Goal: Navigation & Orientation: Find specific page/section

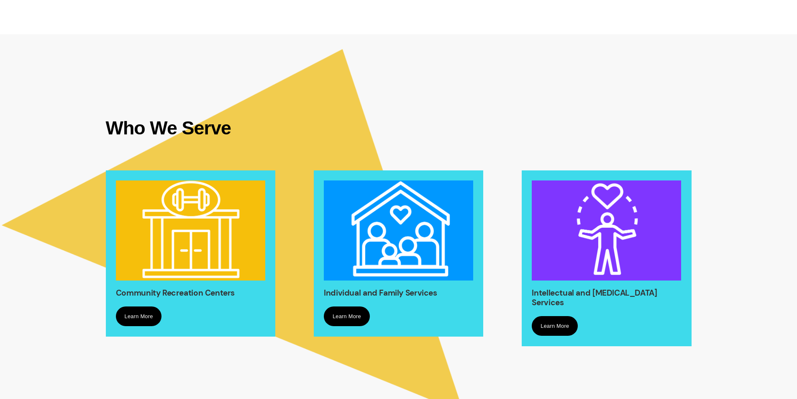
scroll to position [544, 0]
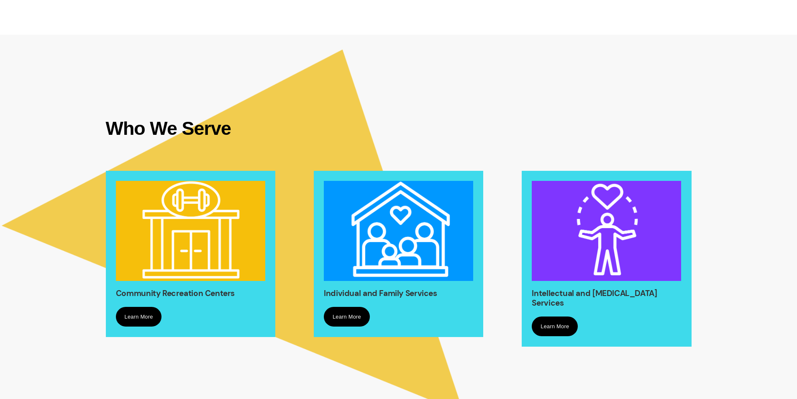
drag, startPoint x: 194, startPoint y: 265, endPoint x: 180, endPoint y: 265, distance: 13.4
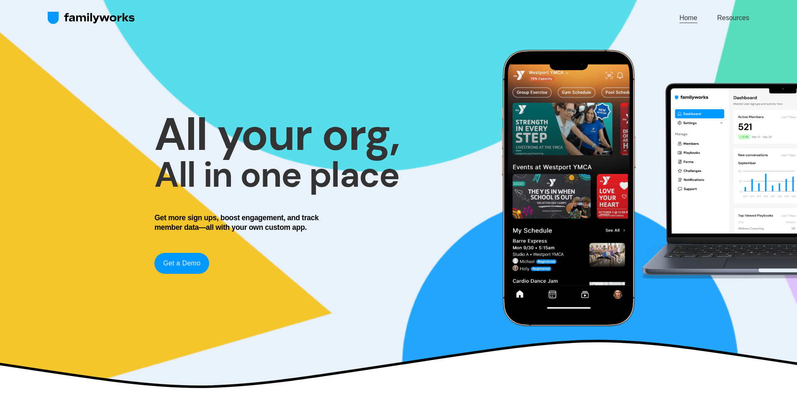
click at [737, 18] on link "Resources" at bounding box center [733, 17] width 32 height 11
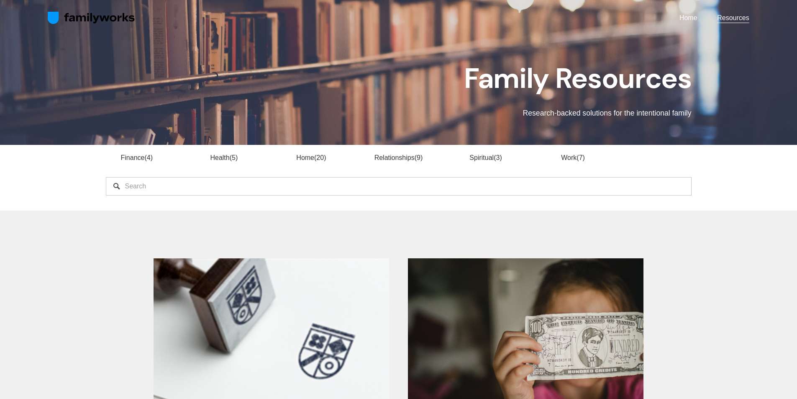
scroll to position [419, 0]
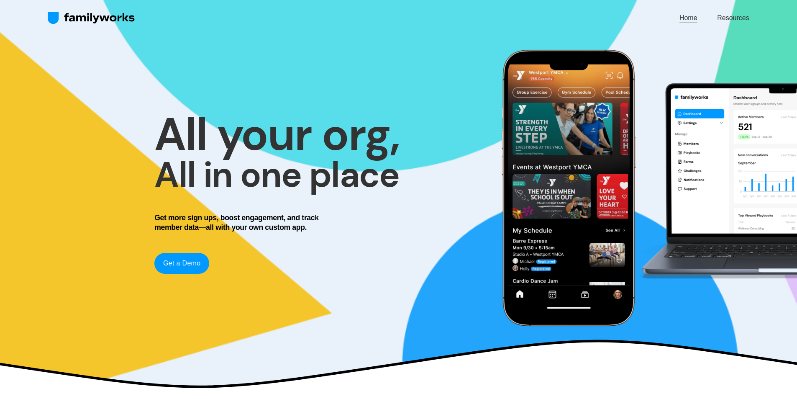
drag, startPoint x: 251, startPoint y: 148, endPoint x: 256, endPoint y: -35, distance: 182.6
click at [699, 19] on nav "Home Resources" at bounding box center [715, 17] width 70 height 11
click at [685, 21] on link "Home" at bounding box center [689, 17] width 18 height 11
click at [129, 16] on img at bounding box center [91, 17] width 87 height 13
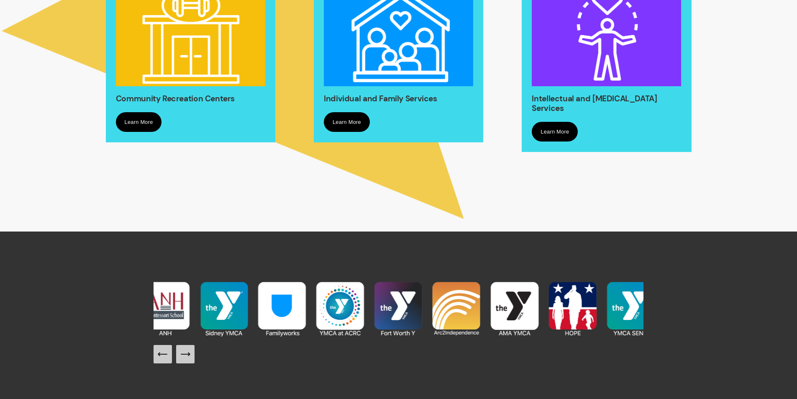
scroll to position [753, 0]
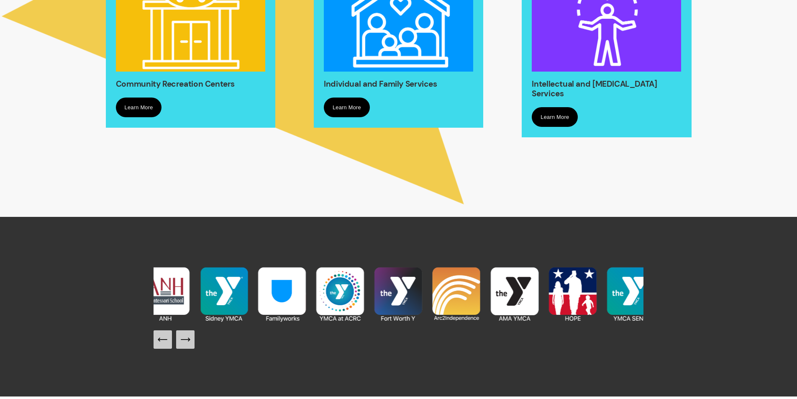
click at [197, 340] on div at bounding box center [399, 307] width 490 height 84
click at [188, 341] on button "Next Slide" at bounding box center [185, 339] width 18 height 18
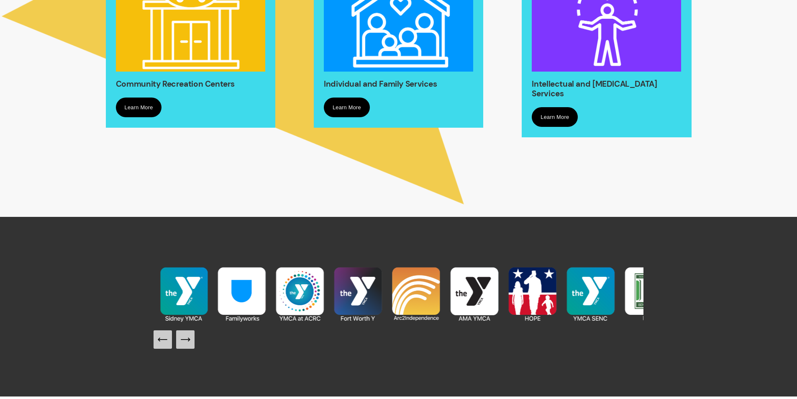
click at [187, 339] on icon "Next Slide" at bounding box center [185, 339] width 9 height 0
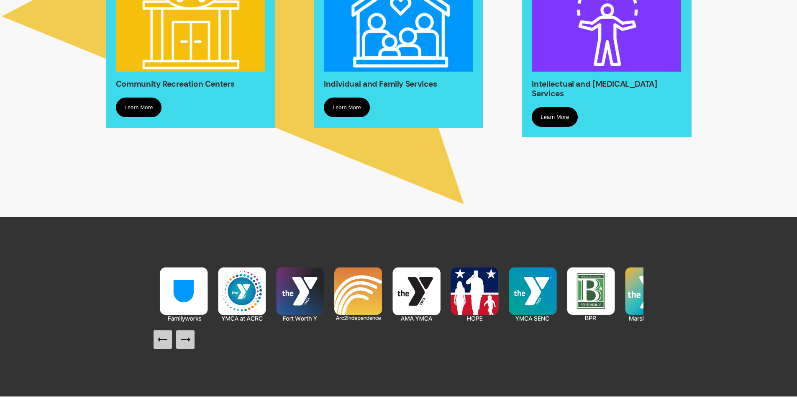
click at [187, 339] on icon "Next Slide" at bounding box center [185, 339] width 9 height 0
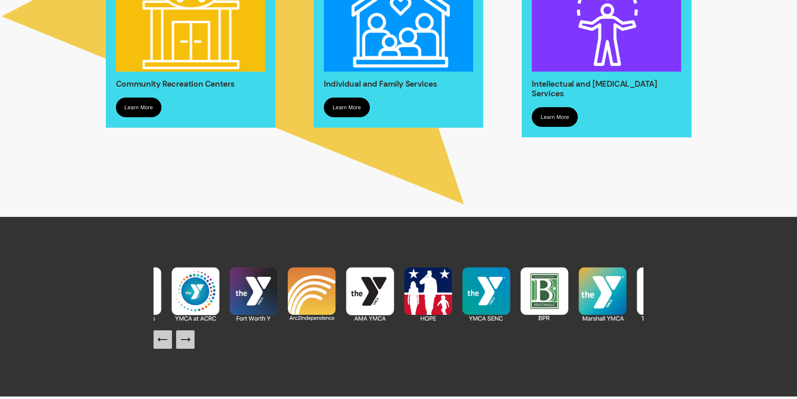
click at [187, 339] on icon "Next Slide" at bounding box center [185, 339] width 9 height 0
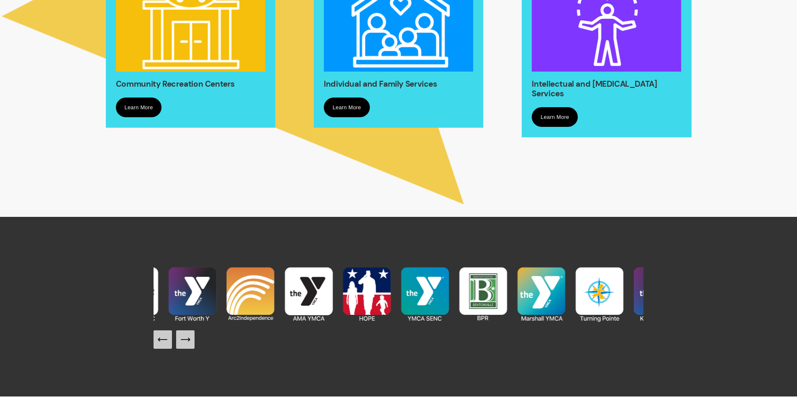
click at [187, 339] on icon "Next Slide" at bounding box center [185, 339] width 9 height 0
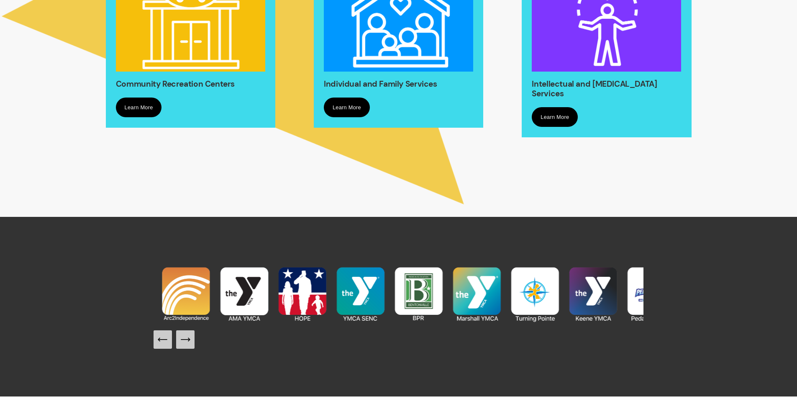
click at [187, 339] on icon "Next Slide" at bounding box center [185, 339] width 9 height 0
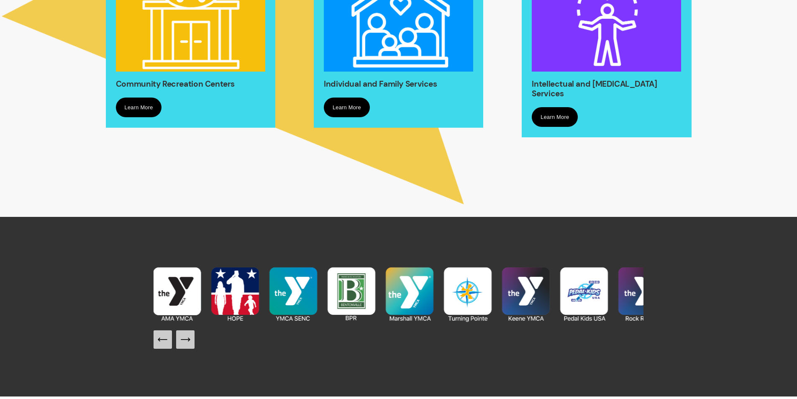
click at [187, 339] on icon "Next Slide" at bounding box center [185, 339] width 9 height 0
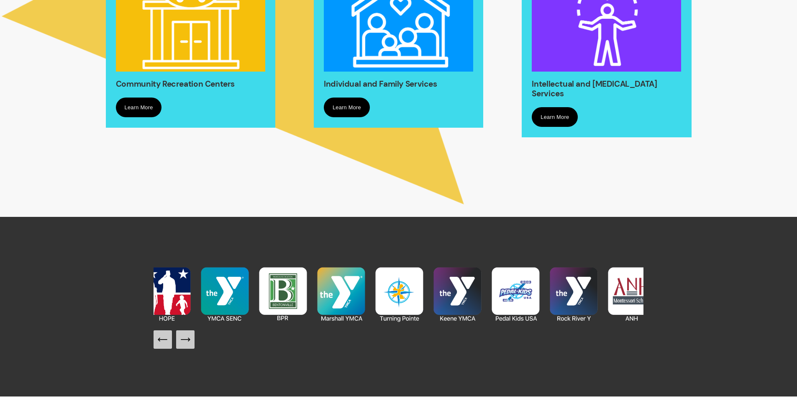
click at [187, 339] on icon "Next Slide" at bounding box center [185, 339] width 9 height 0
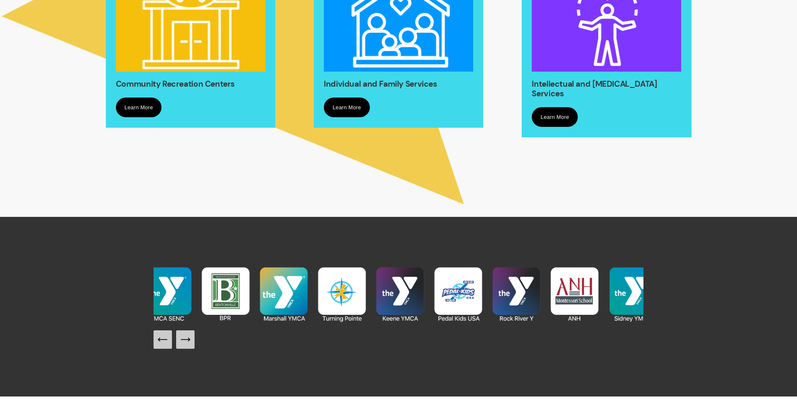
click at [187, 339] on icon "Next Slide" at bounding box center [185, 339] width 9 height 0
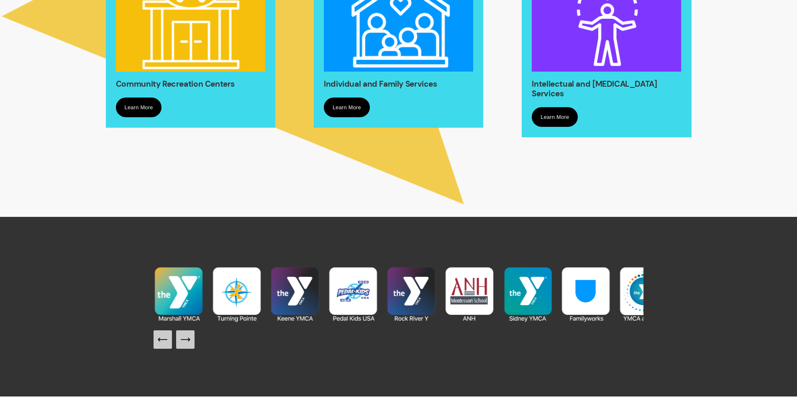
click at [187, 339] on icon "Next Slide" at bounding box center [185, 339] width 9 height 0
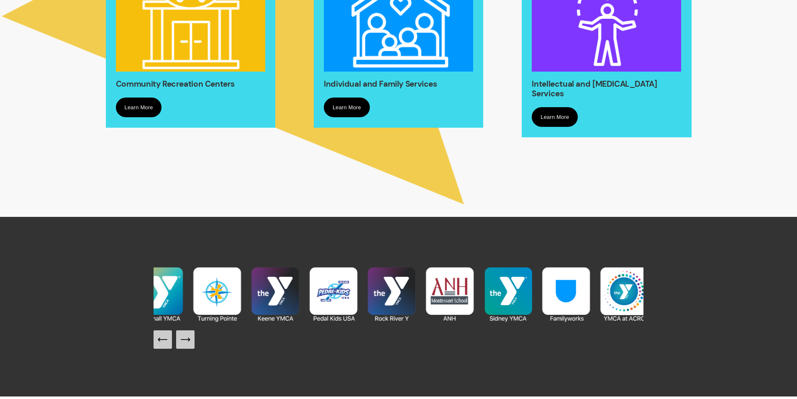
click at [186, 339] on icon "Next Slide" at bounding box center [185, 339] width 9 height 0
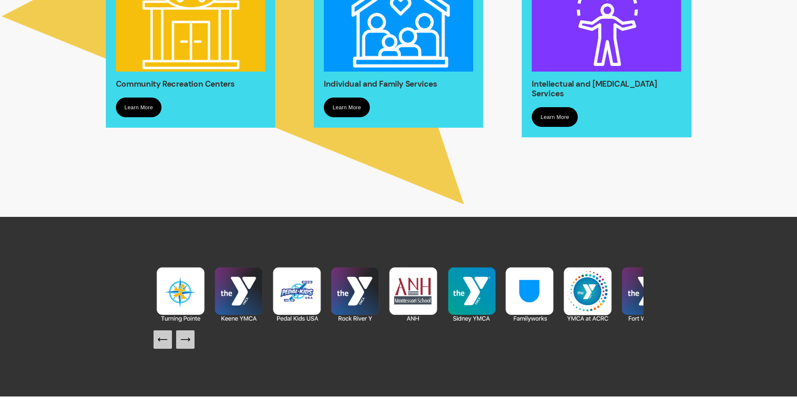
click at [186, 339] on icon "Next Slide" at bounding box center [185, 339] width 9 height 0
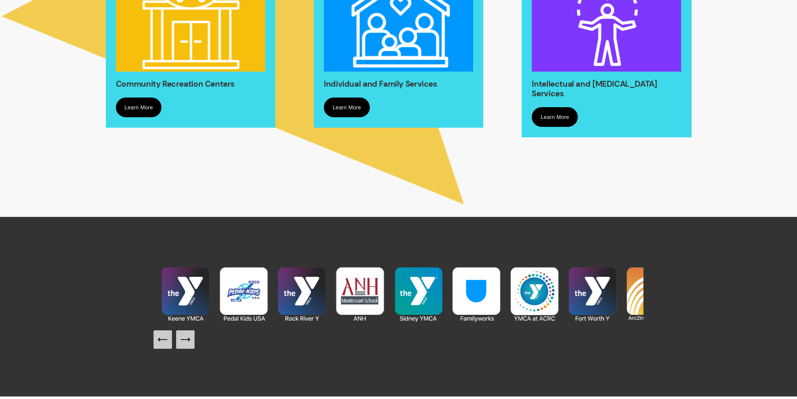
click at [185, 339] on icon "Next Slide" at bounding box center [185, 339] width 9 height 0
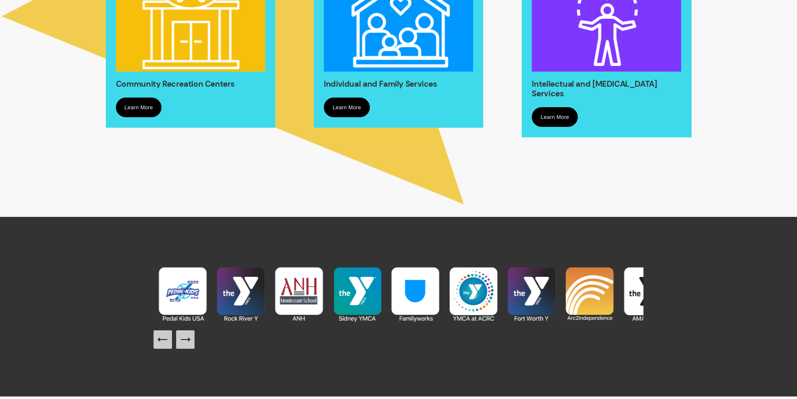
click at [185, 339] on icon "Next Slide" at bounding box center [185, 339] width 9 height 0
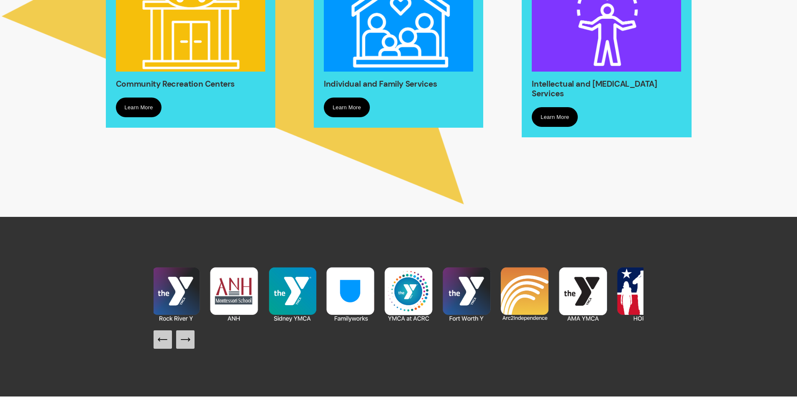
click at [185, 339] on icon "Next Slide" at bounding box center [185, 339] width 9 height 0
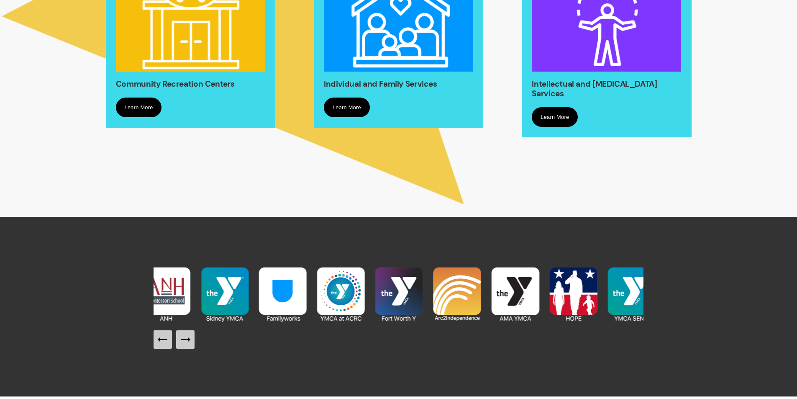
click at [184, 339] on icon "Next Slide" at bounding box center [185, 339] width 9 height 0
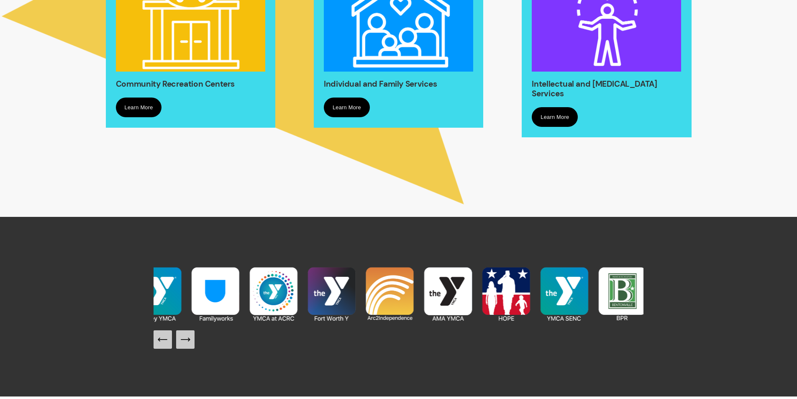
click at [184, 339] on icon "Next Slide" at bounding box center [185, 339] width 9 height 0
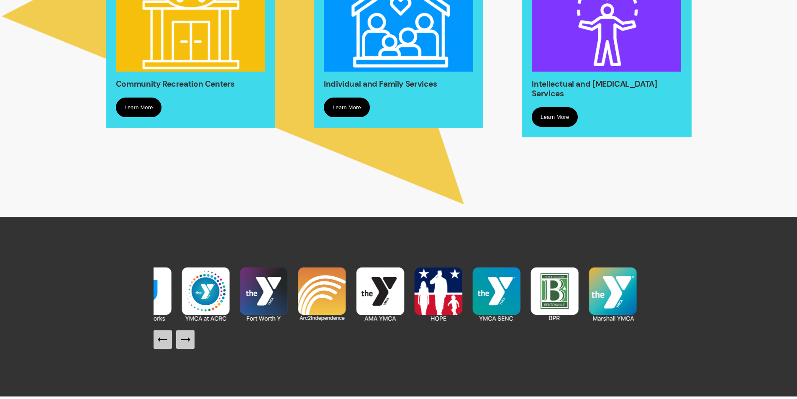
click at [184, 339] on icon "Next Slide" at bounding box center [185, 339] width 9 height 0
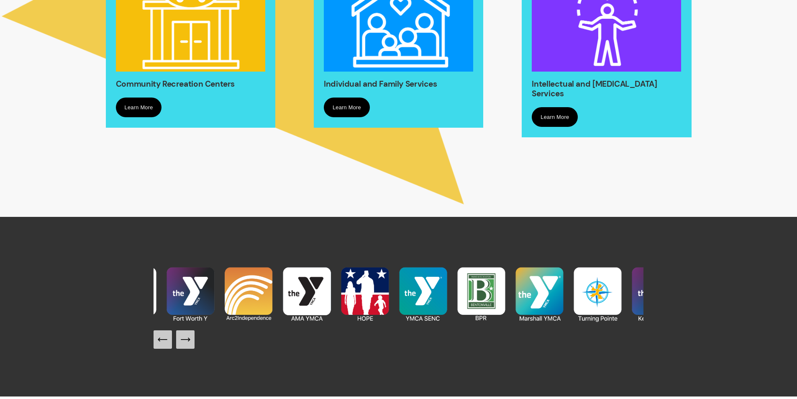
click at [184, 339] on icon "Next Slide" at bounding box center [185, 339] width 9 height 0
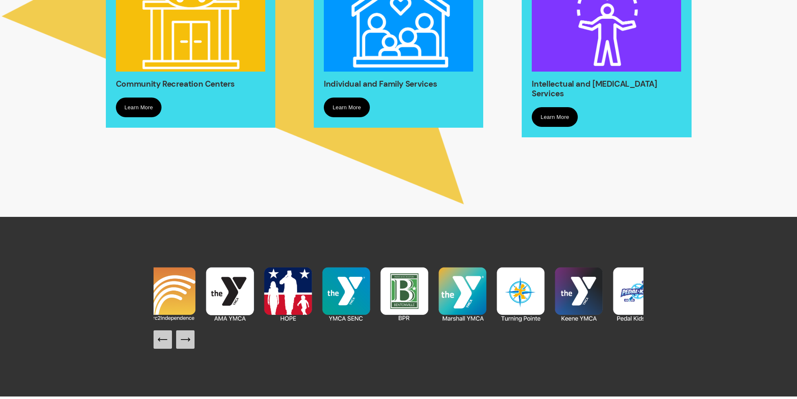
click at [184, 339] on icon "Next Slide" at bounding box center [185, 339] width 9 height 0
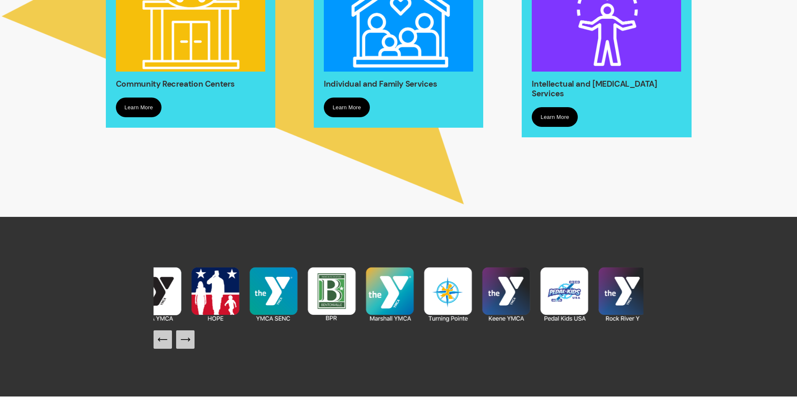
click at [184, 339] on icon "Next Slide" at bounding box center [185, 339] width 9 height 0
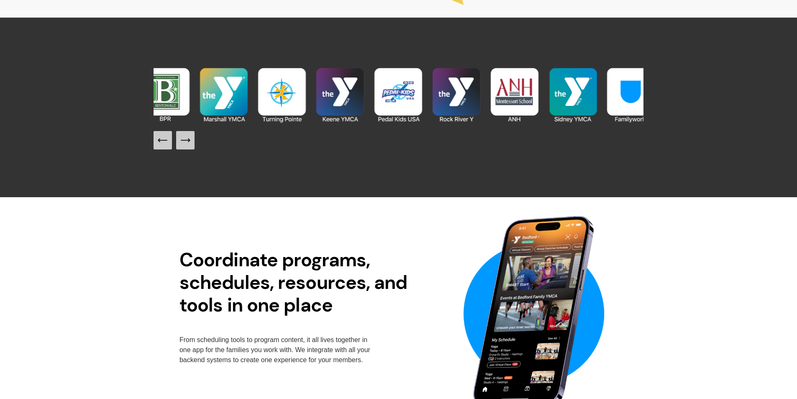
scroll to position [921, 0]
